Goal: Information Seeking & Learning: Learn about a topic

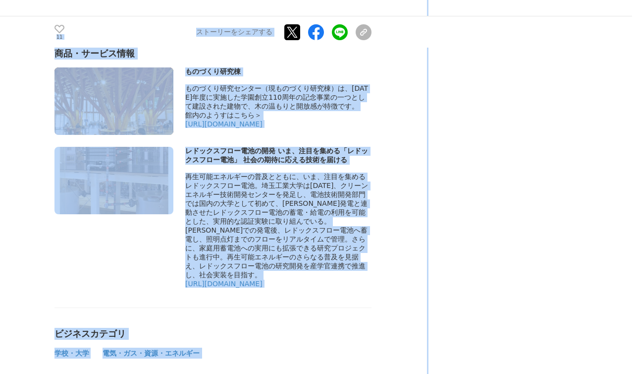
scroll to position [5828, 0]
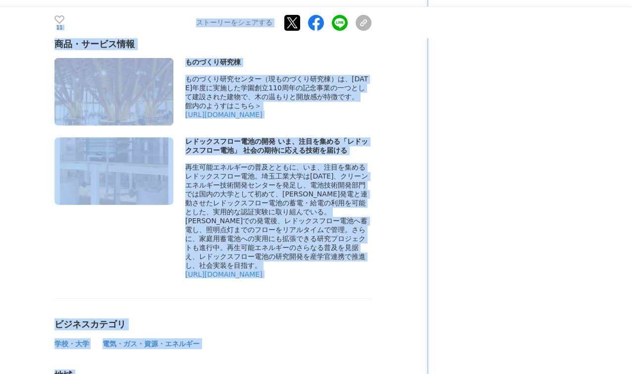
drag, startPoint x: 57, startPoint y: 88, endPoint x: 341, endPoint y: 105, distance: 284.5
copy section "loremipsumdolors「ametconsec」adipiscingelitsed doeiusm #tempori #ut #laboreetd 0…"
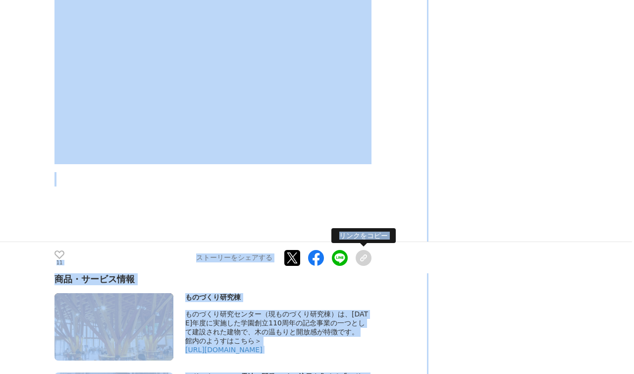
scroll to position [5595, 0]
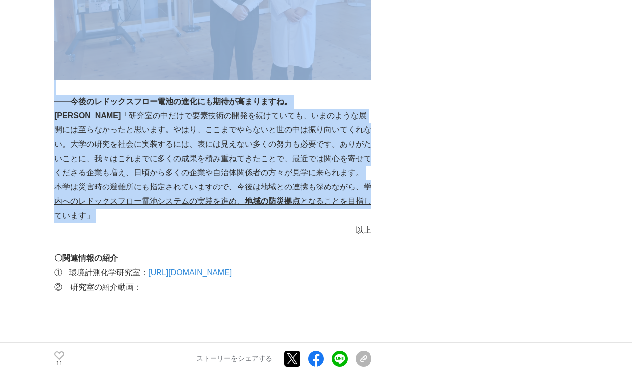
scroll to position [5271, 0]
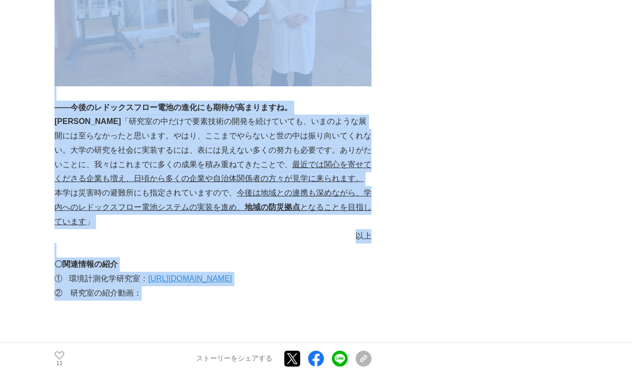
drag, startPoint x: 354, startPoint y: 151, endPoint x: 306, endPoint y: 142, distance: 48.9
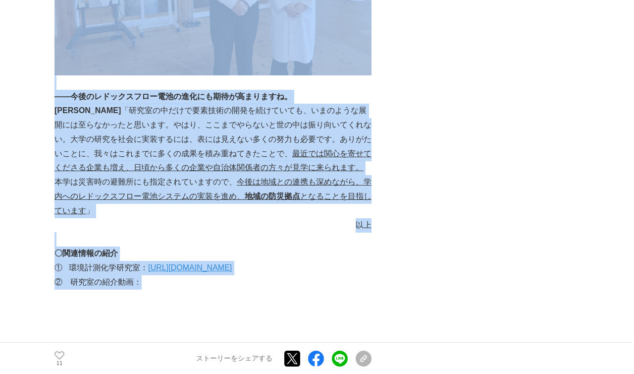
scroll to position [5298, 0]
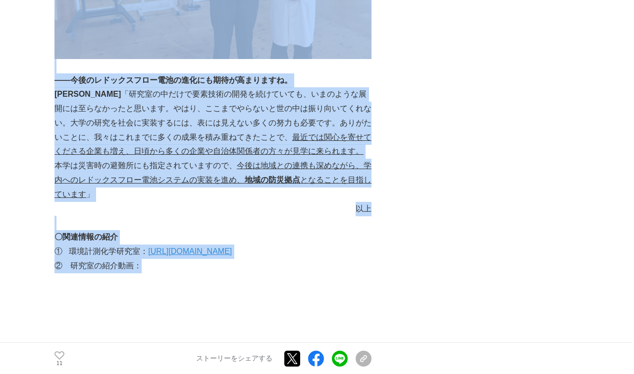
copy div "loremip、dolorsitametcons「adipiscing」elitseddoe、temporincid、utlaboreetdoloremagn…"
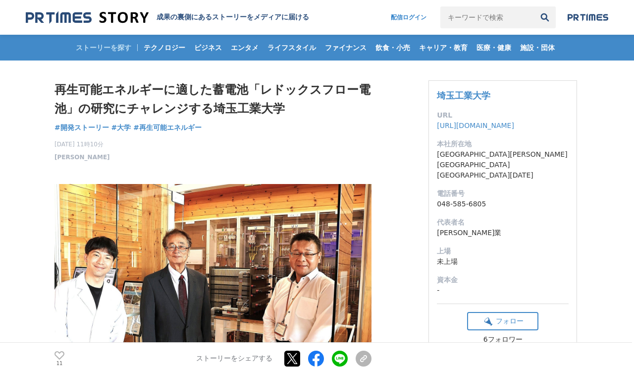
scroll to position [0, 0]
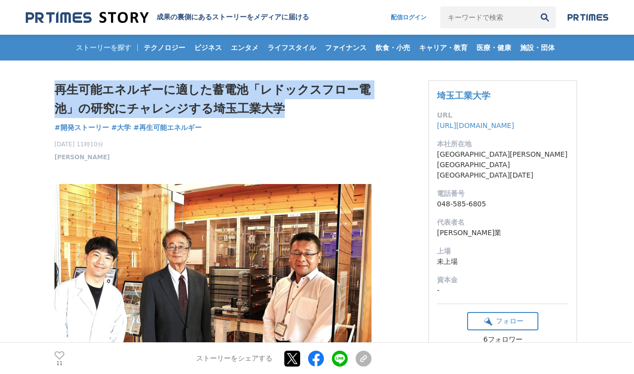
drag, startPoint x: 56, startPoint y: 86, endPoint x: 247, endPoint y: 105, distance: 191.8
click at [247, 105] on h1 "再生可能エネルギーに適した蓄電池「レドックスフロー電池」の研究にチャレンジする埼玉工業大学" at bounding box center [213, 99] width 317 height 38
copy h1 "再生可能エネルギーに適した蓄電池「レドックスフロー電池」の研究にチャレンジする埼玉工業大学"
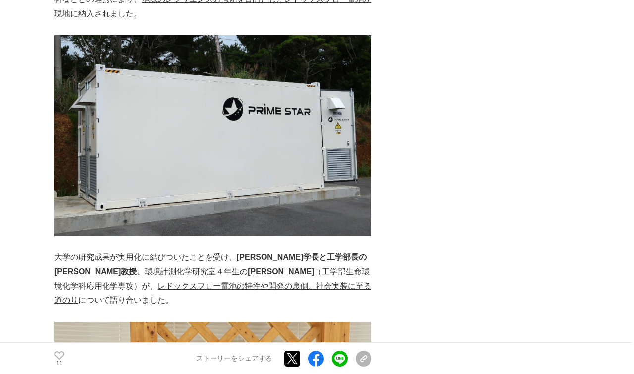
scroll to position [1426, 0]
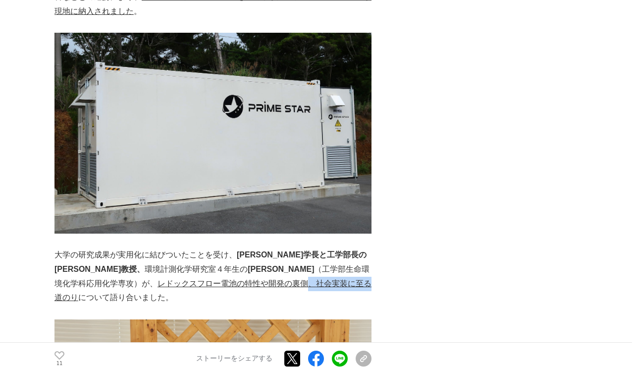
drag, startPoint x: 220, startPoint y: 241, endPoint x: 275, endPoint y: 245, distance: 54.7
click at [284, 279] on u "レドックスフロー電池の特性や開発の裏側、社会実装に至る道のり" at bounding box center [213, 290] width 317 height 23
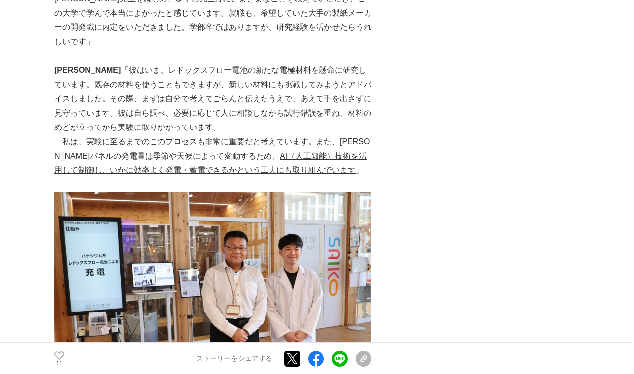
scroll to position [4955, 0]
